Goal: Use online tool/utility

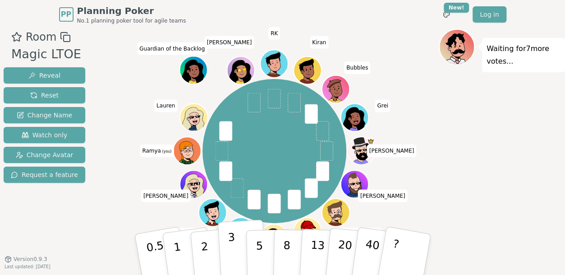
click at [228, 241] on p "3" at bounding box center [232, 254] width 10 height 49
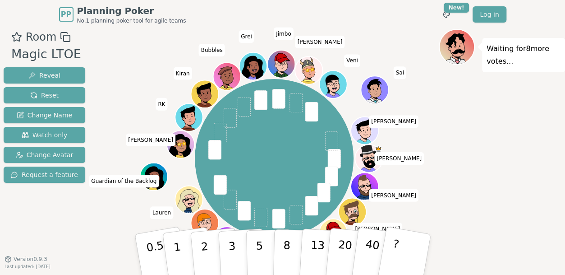
click at [83, 226] on div "Room Magic LTOE Reveal Reset Change Name Watch only Change Avatar Request a fea…" at bounding box center [282, 153] width 565 height 248
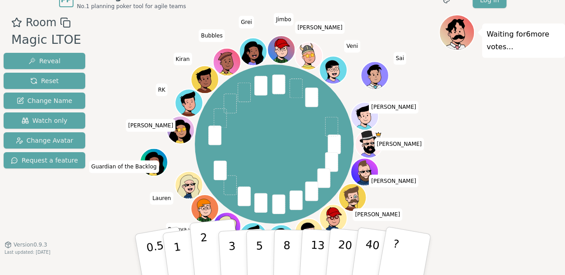
click at [210, 247] on button "2" at bounding box center [214, 255] width 51 height 72
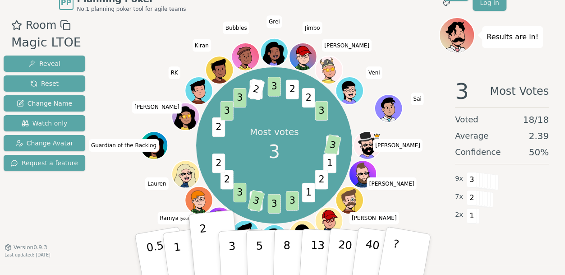
scroll to position [12, 0]
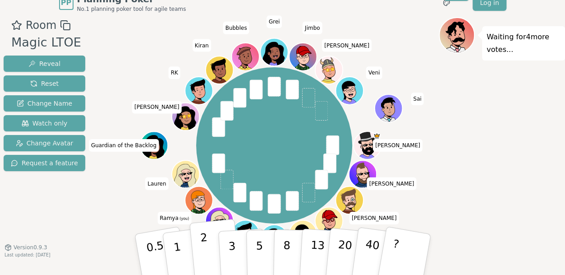
click at [211, 248] on button "2" at bounding box center [214, 255] width 51 height 72
click at [206, 245] on p "2" at bounding box center [205, 255] width 12 height 49
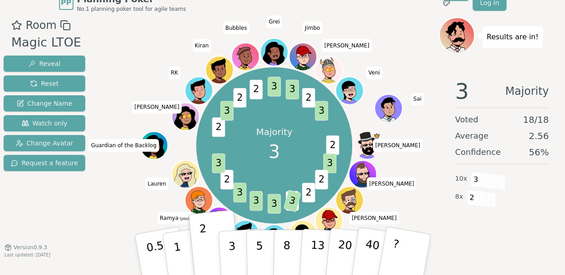
click at [234, 247] on button "3" at bounding box center [242, 263] width 49 height 70
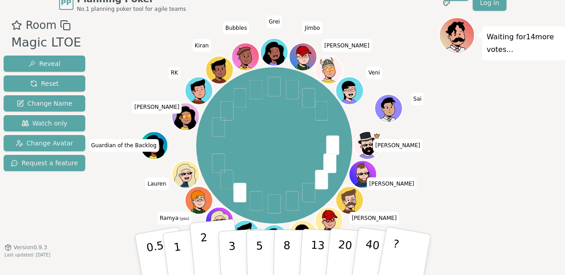
click at [211, 247] on button "2" at bounding box center [214, 255] width 51 height 72
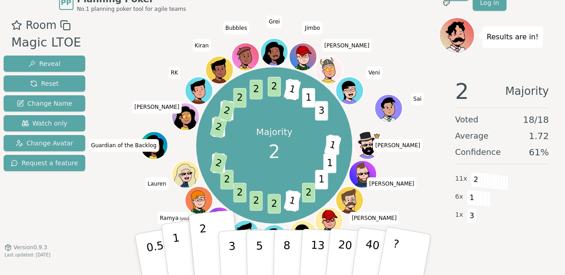
click at [181, 246] on button "1" at bounding box center [188, 254] width 54 height 73
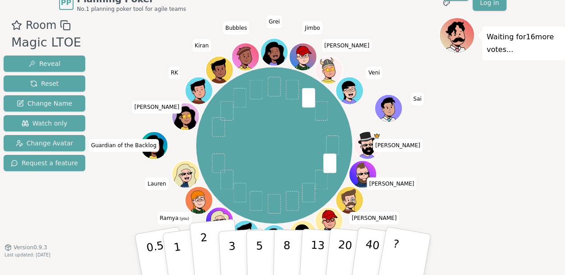
click at [211, 244] on button "2" at bounding box center [214, 255] width 51 height 72
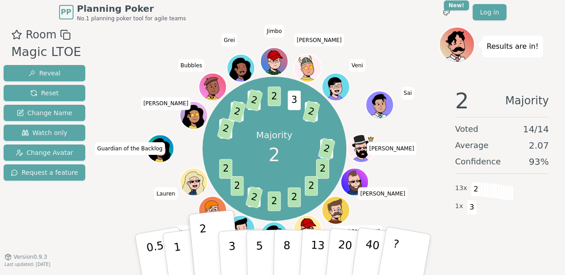
scroll to position [2, 0]
